Goal: Book appointment/travel/reservation

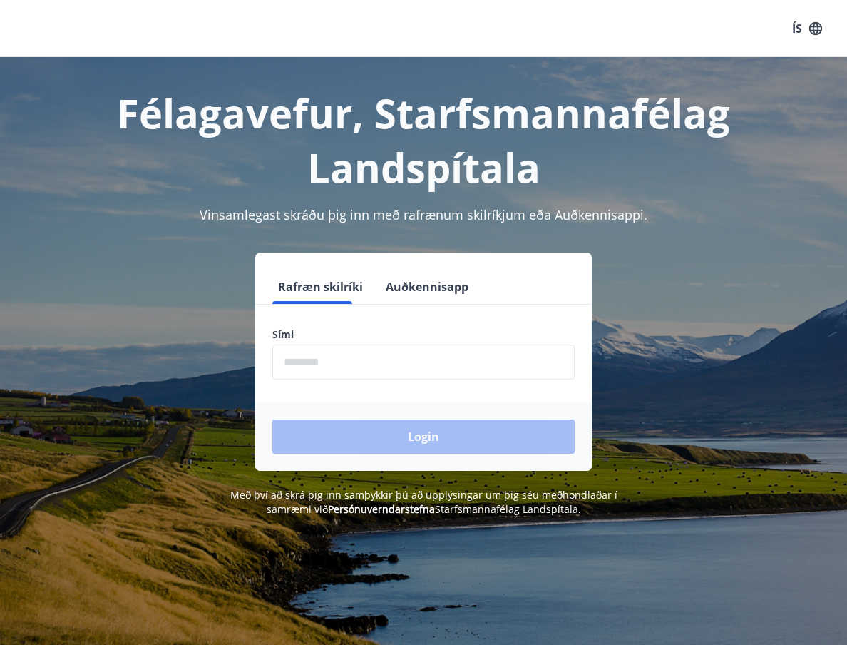
click at [449, 296] on button "Auðkennisapp" at bounding box center [427, 287] width 94 height 34
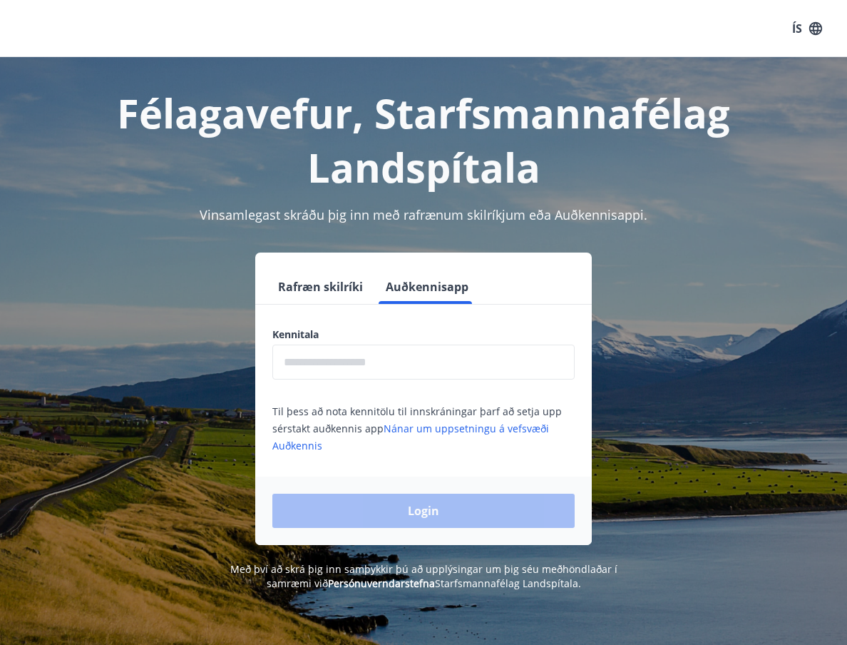
click at [344, 300] on button "Rafræn skilríki" at bounding box center [320, 287] width 96 height 34
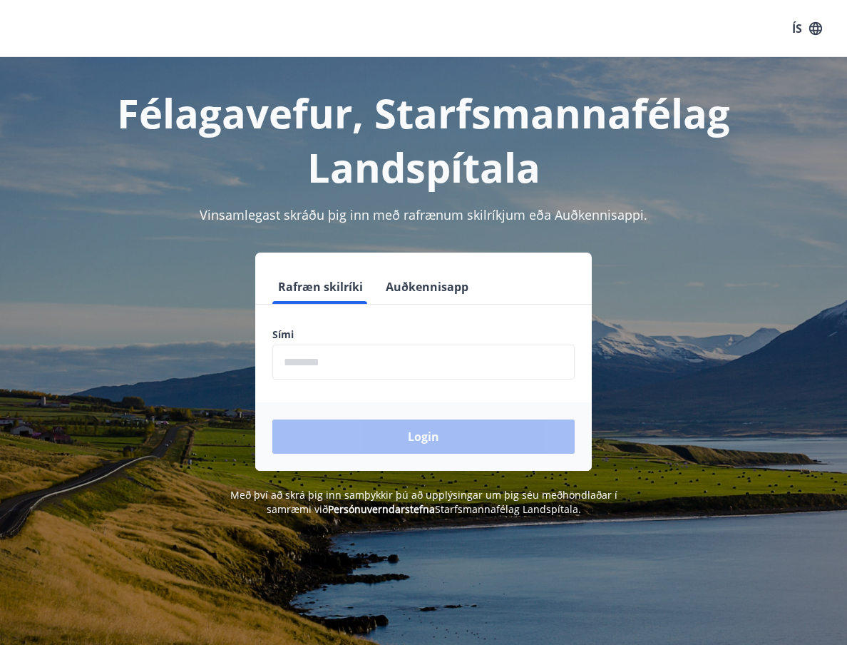
click at [365, 364] on input "phone" at bounding box center [423, 361] width 302 height 35
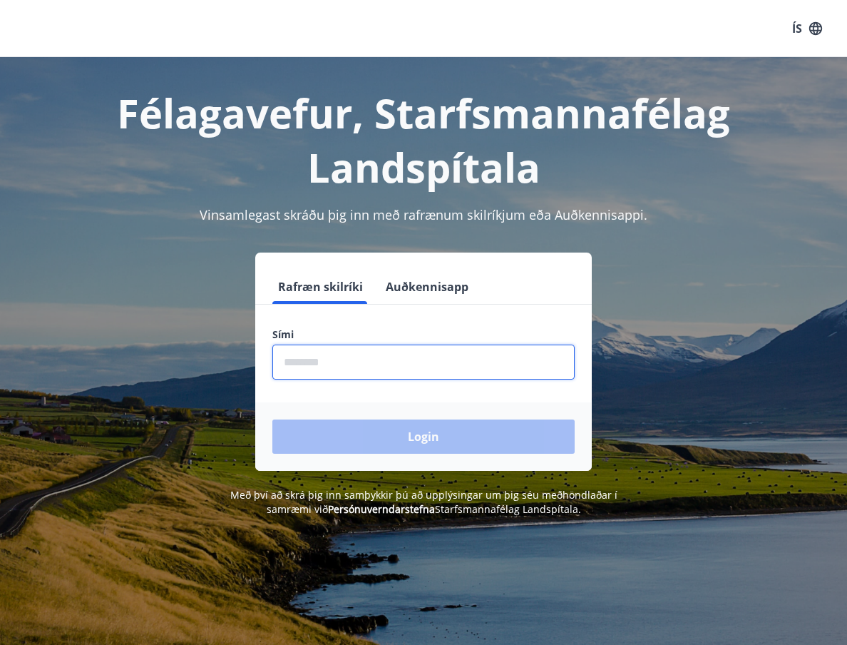
type input "********"
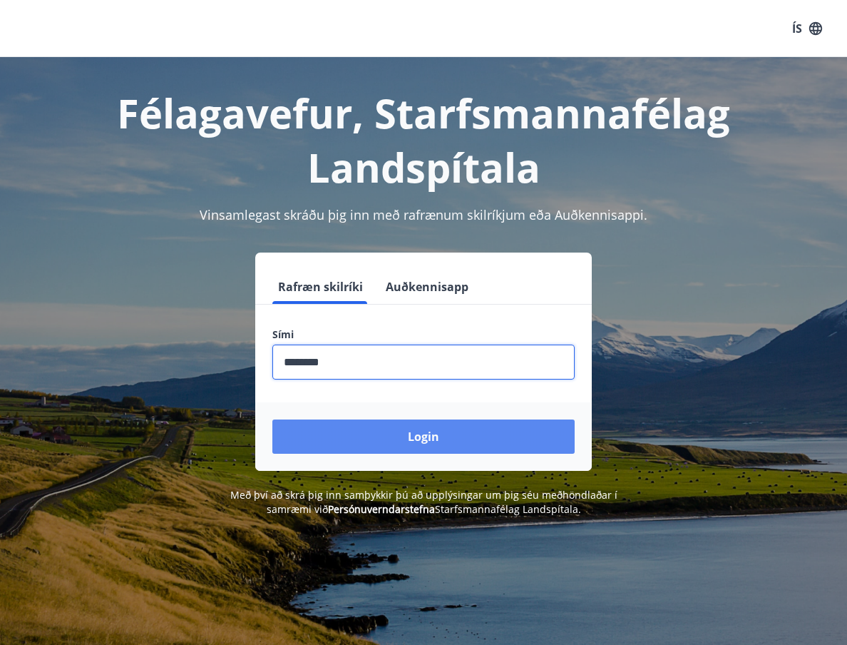
click at [384, 434] on button "Login" at bounding box center [423, 436] width 302 height 34
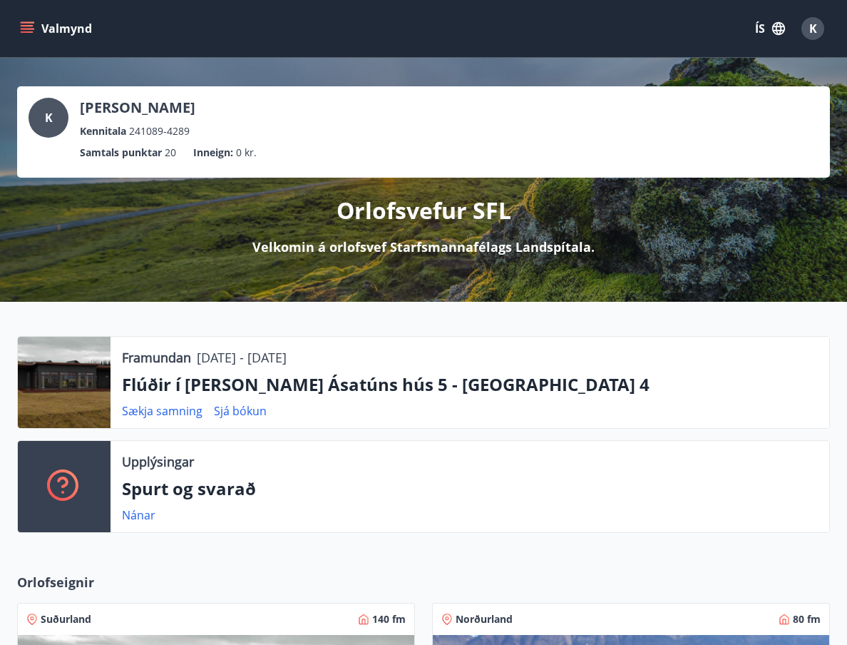
click at [76, 28] on button "Valmynd" at bounding box center [57, 29] width 81 height 26
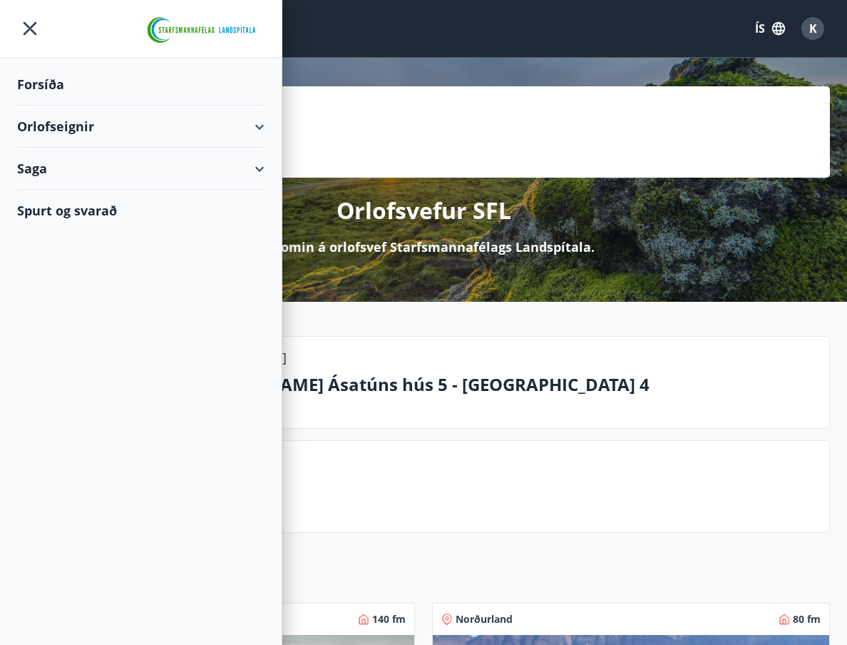
click at [187, 128] on div "Orlofseignir" at bounding box center [140, 127] width 247 height 42
click at [112, 186] on div "Bókunardagatal" at bounding box center [141, 193] width 225 height 30
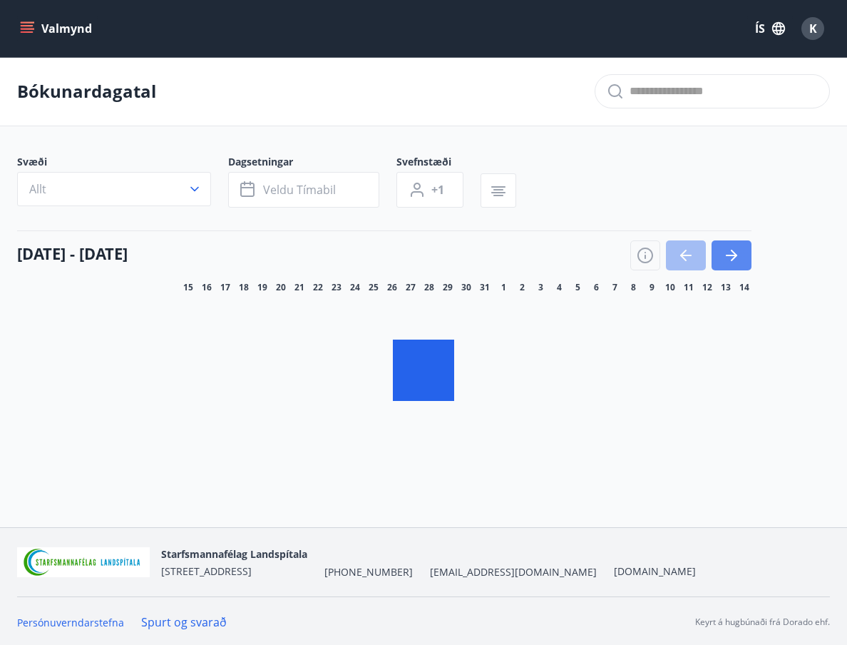
click at [724, 262] on icon "button" at bounding box center [731, 255] width 17 height 17
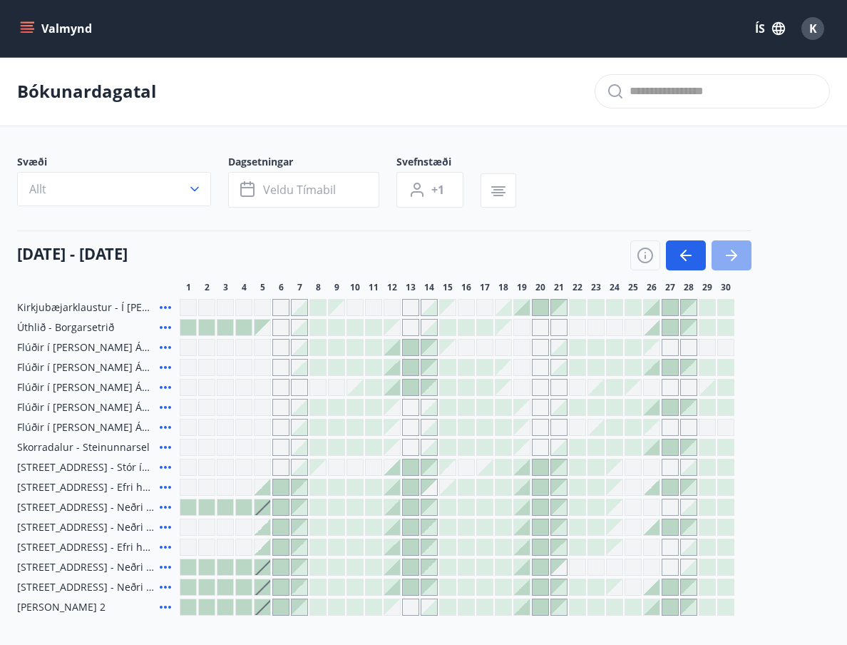
click at [722, 252] on button "button" at bounding box center [732, 255] width 40 height 30
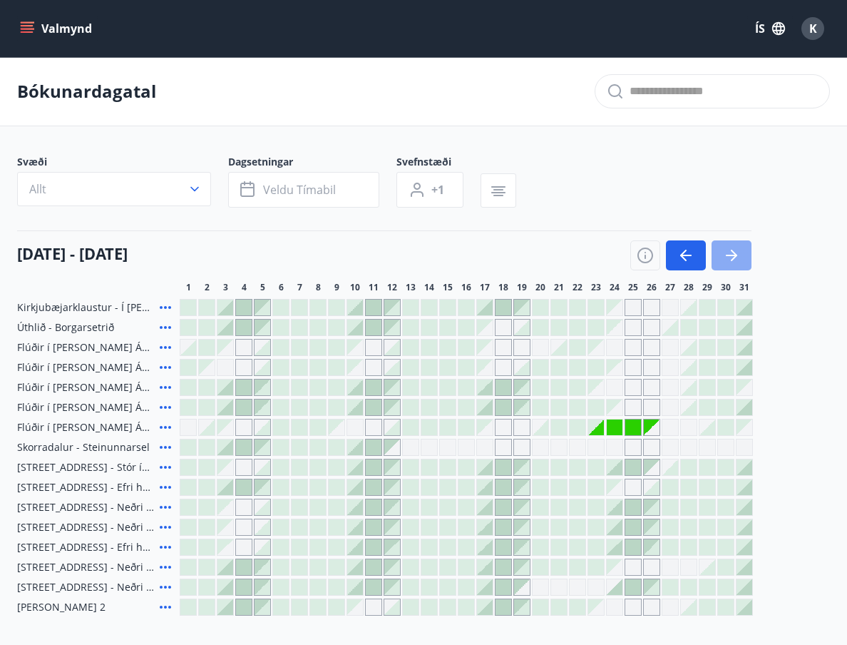
click at [723, 252] on icon "button" at bounding box center [731, 255] width 17 height 17
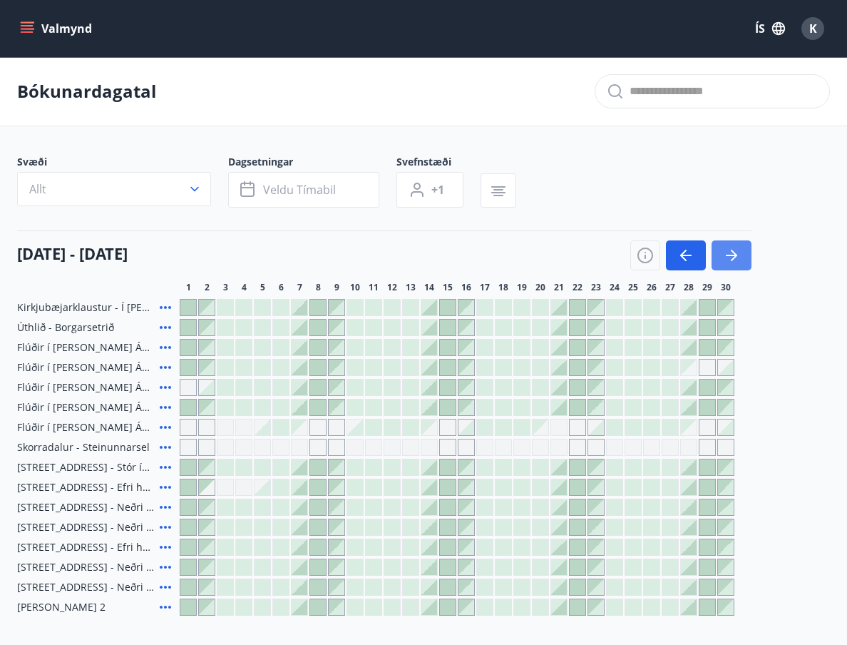
click at [723, 252] on icon "button" at bounding box center [731, 255] width 17 height 17
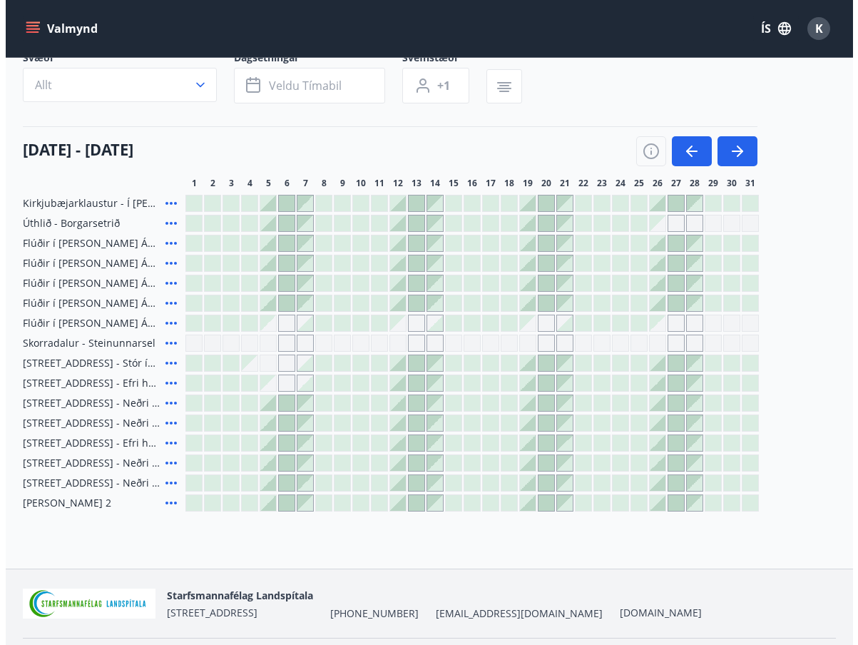
scroll to position [143, 0]
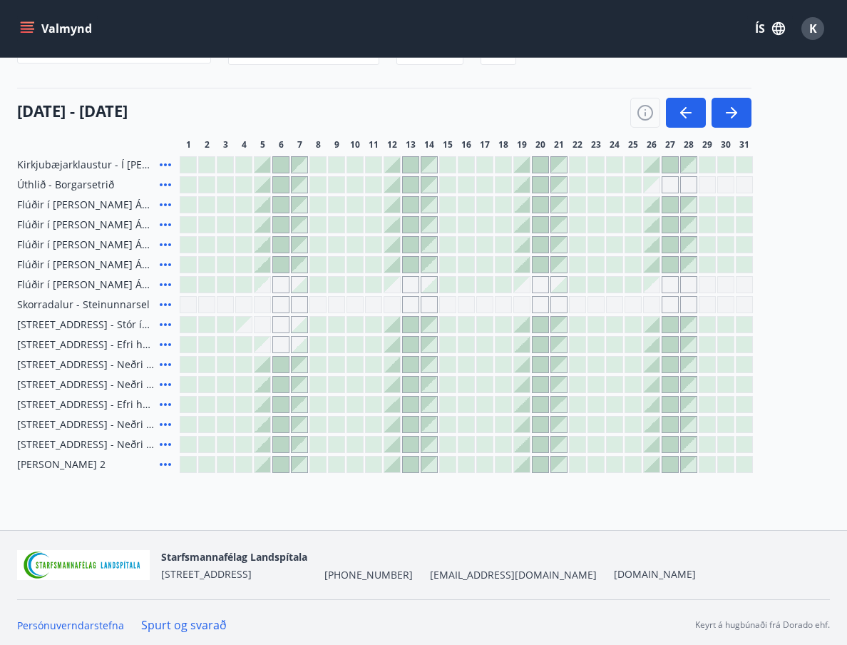
click at [160, 279] on icon at bounding box center [165, 284] width 17 height 17
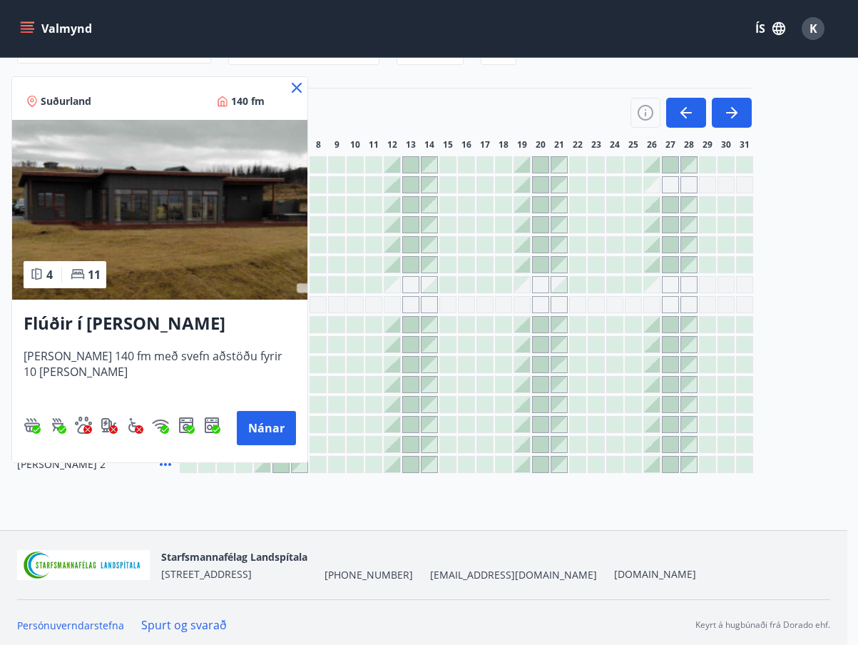
click at [295, 91] on icon at bounding box center [297, 88] width 10 height 10
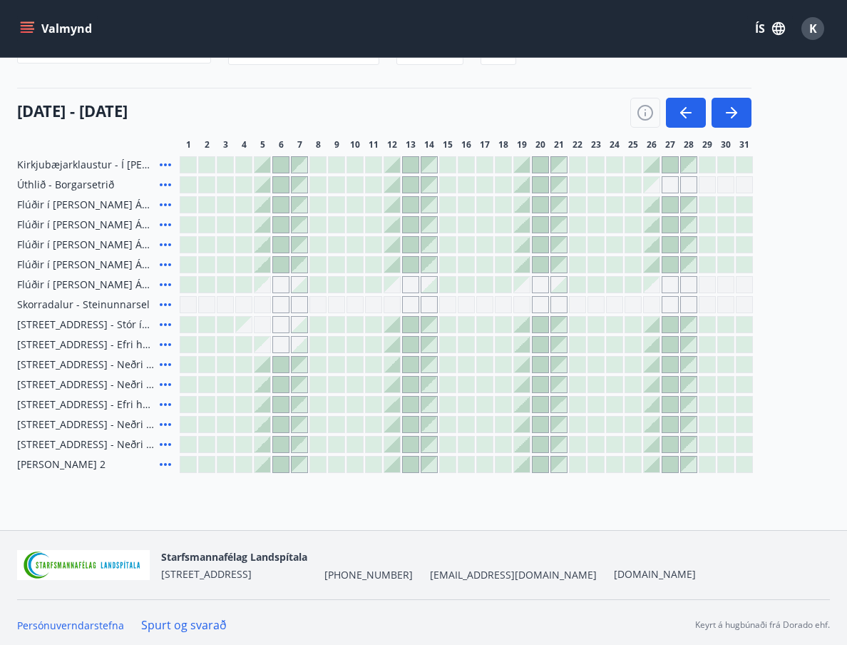
click at [162, 287] on icon at bounding box center [165, 284] width 17 height 17
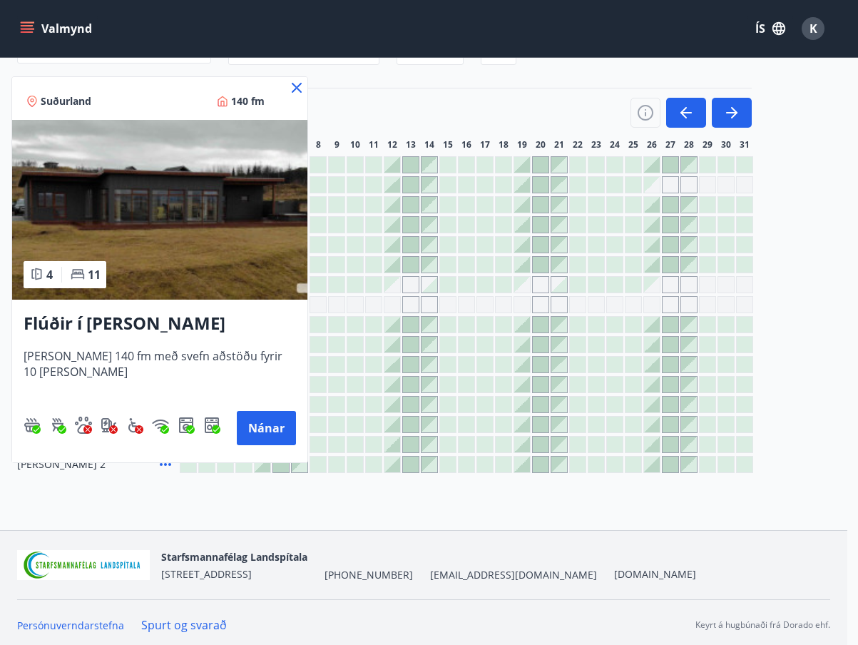
click at [301, 88] on icon at bounding box center [296, 87] width 17 height 17
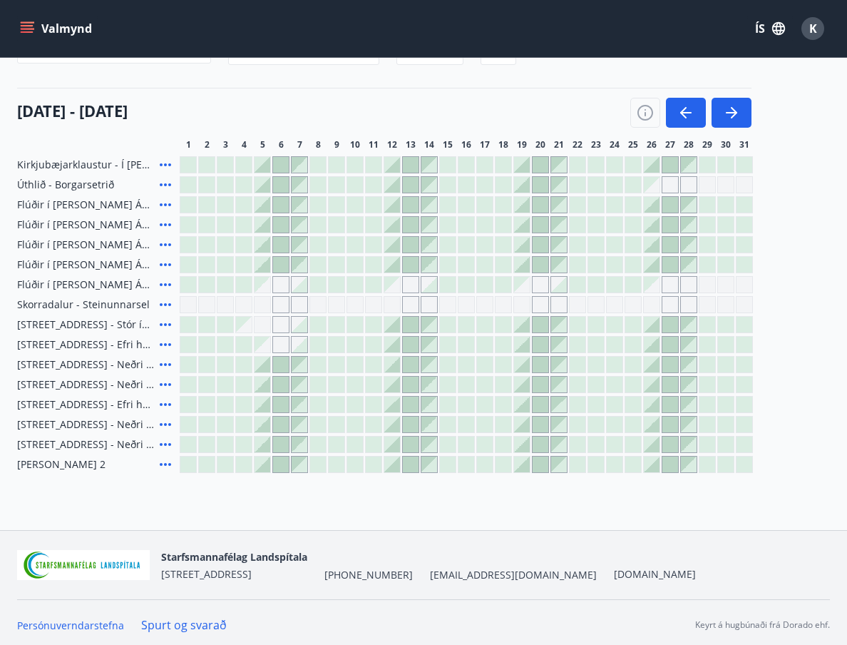
click at [563, 288] on div at bounding box center [559, 285] width 16 height 16
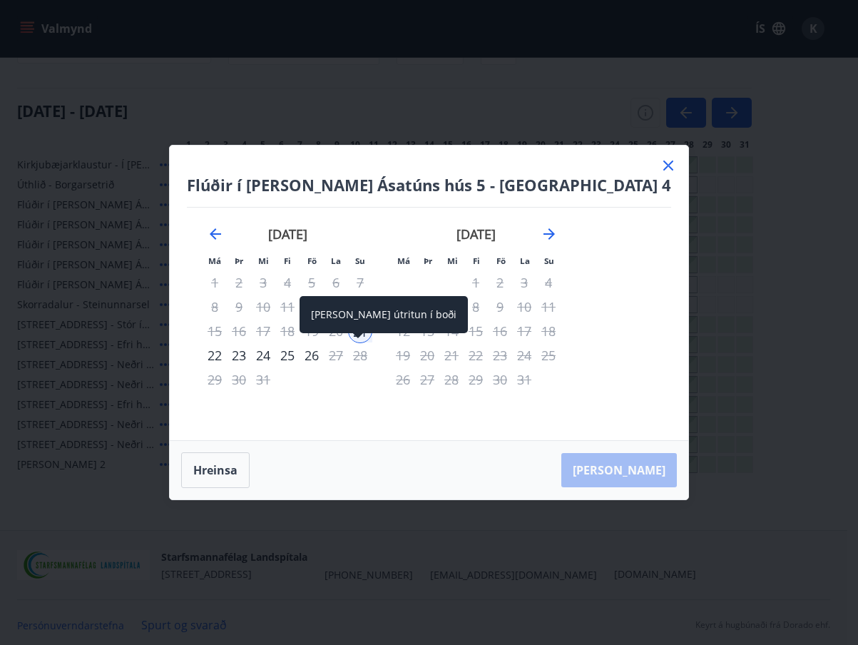
click at [324, 354] on div "26" at bounding box center [312, 355] width 24 height 24
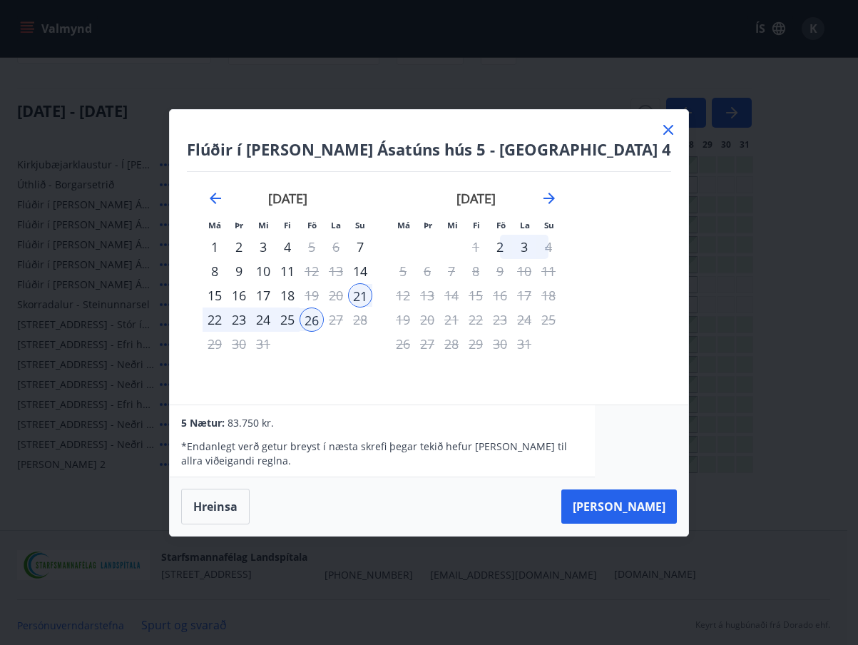
click at [660, 130] on icon at bounding box center [668, 129] width 17 height 17
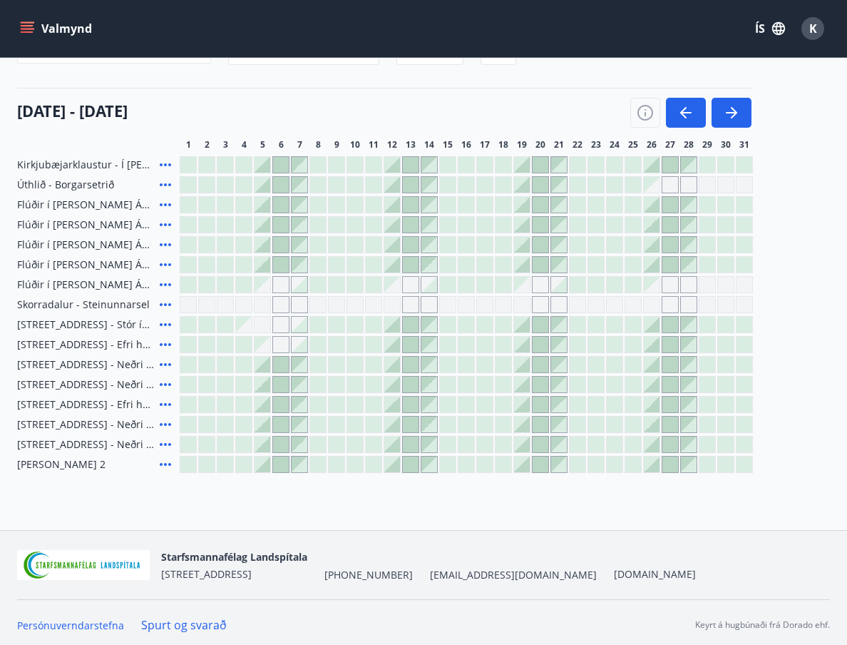
click at [165, 263] on icon at bounding box center [165, 264] width 17 height 17
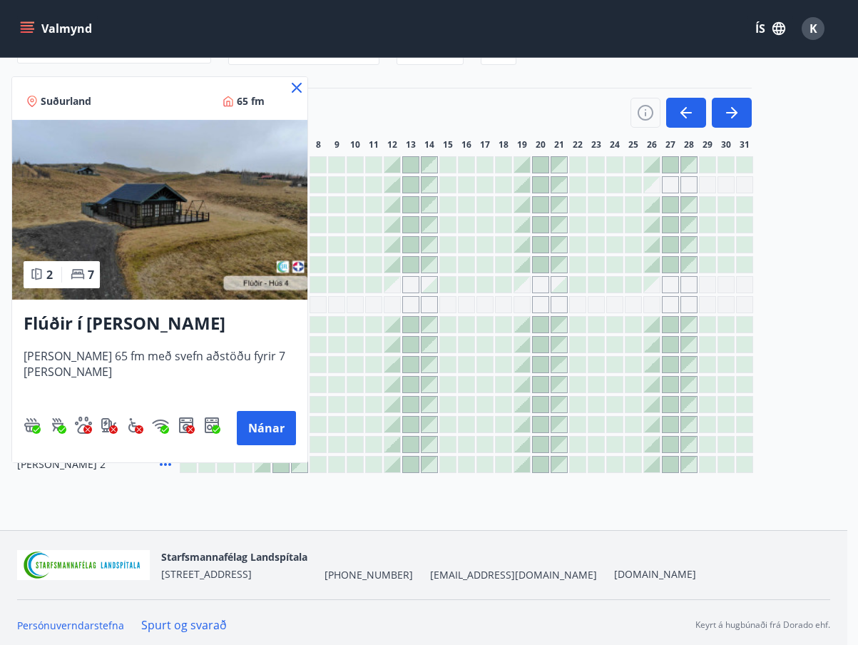
click at [300, 88] on icon at bounding box center [296, 87] width 17 height 17
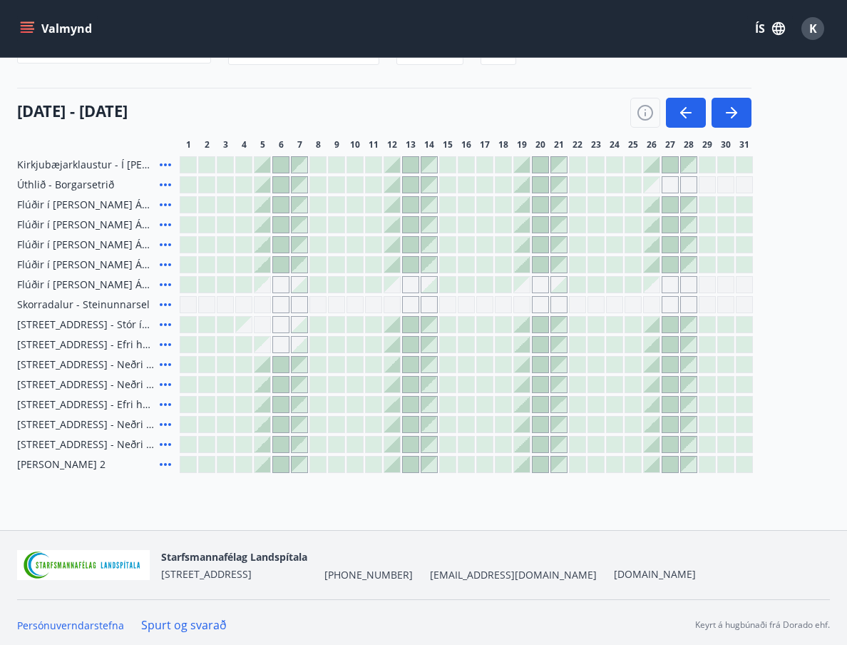
click at [167, 189] on icon at bounding box center [165, 184] width 17 height 17
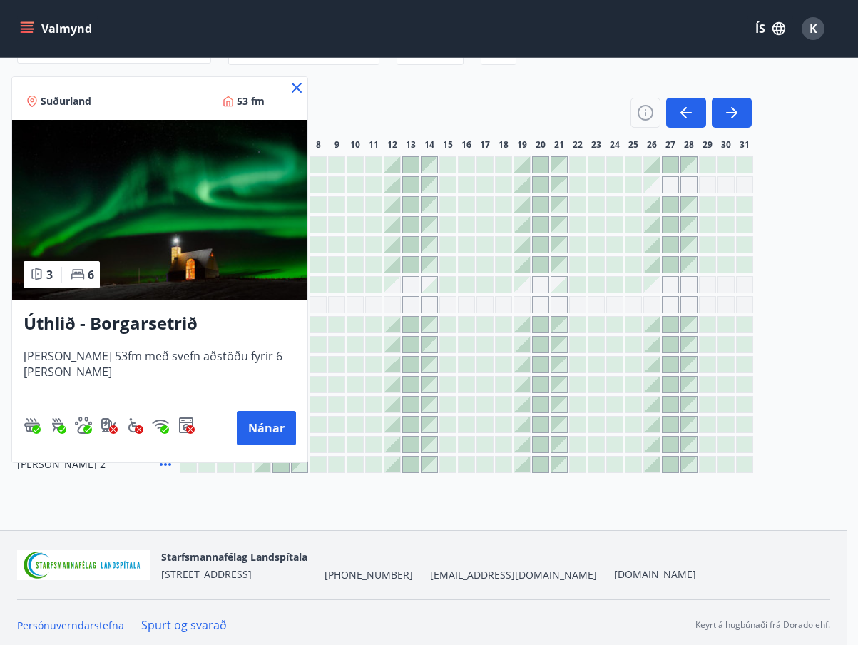
click at [292, 86] on icon at bounding box center [297, 88] width 10 height 10
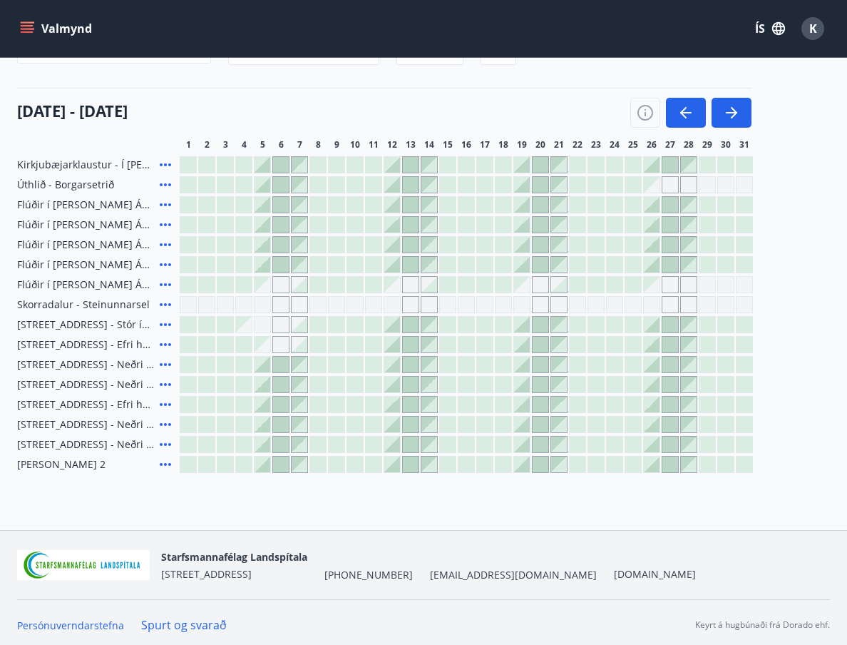
click at [160, 181] on icon at bounding box center [165, 184] width 17 height 17
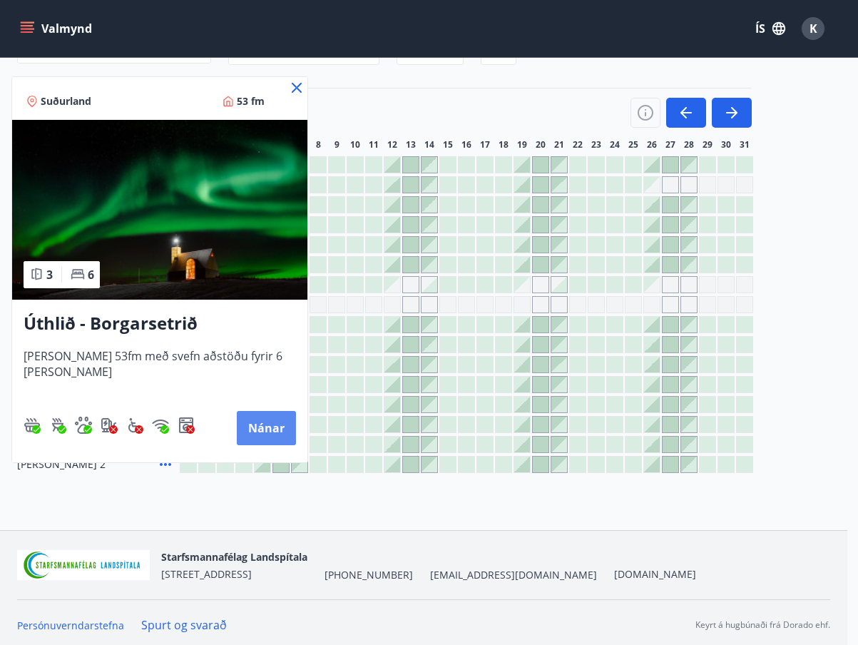
click at [251, 420] on button "Nánar" at bounding box center [266, 428] width 59 height 34
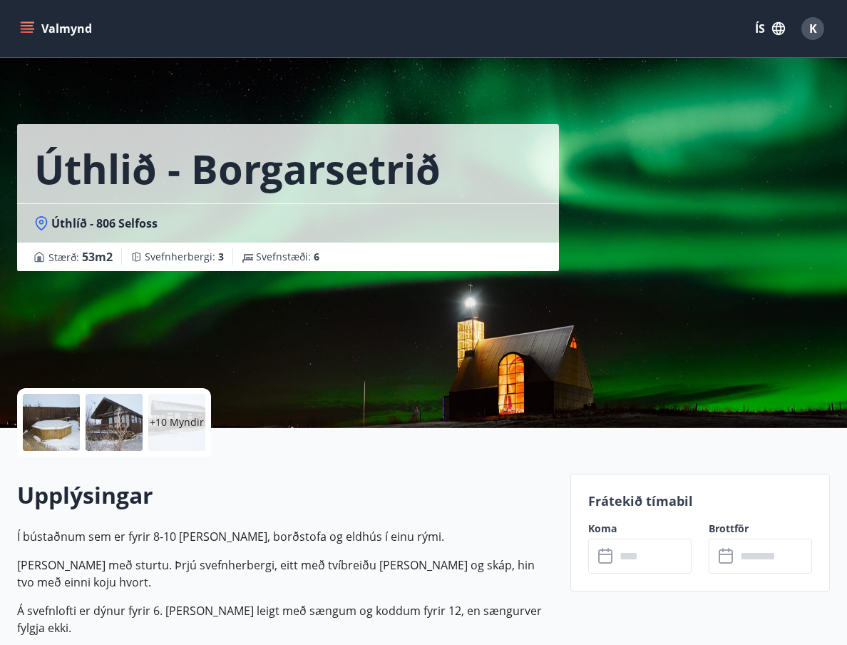
click at [131, 437] on div at bounding box center [114, 422] width 57 height 57
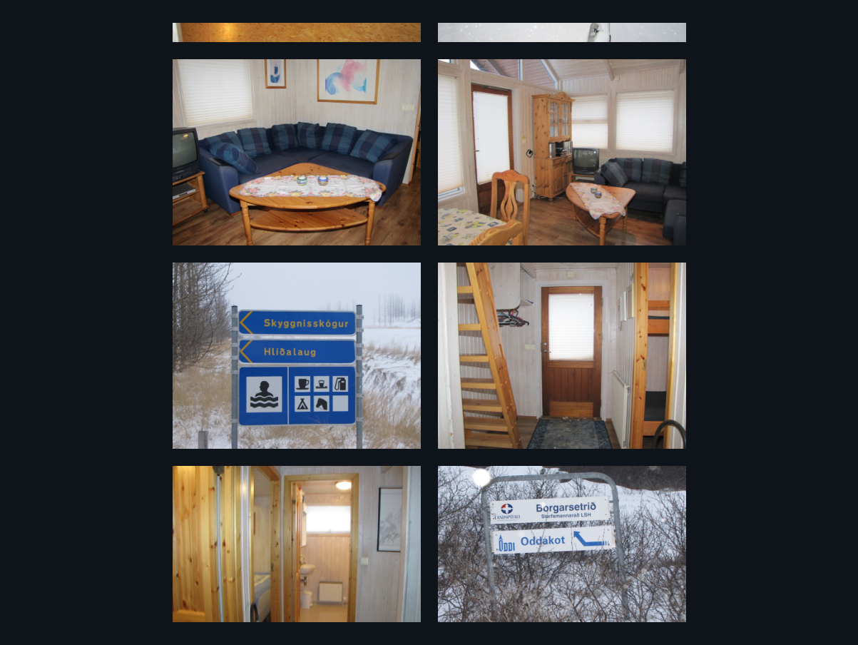
scroll to position [1071, 0]
